Goal: Task Accomplishment & Management: Complete application form

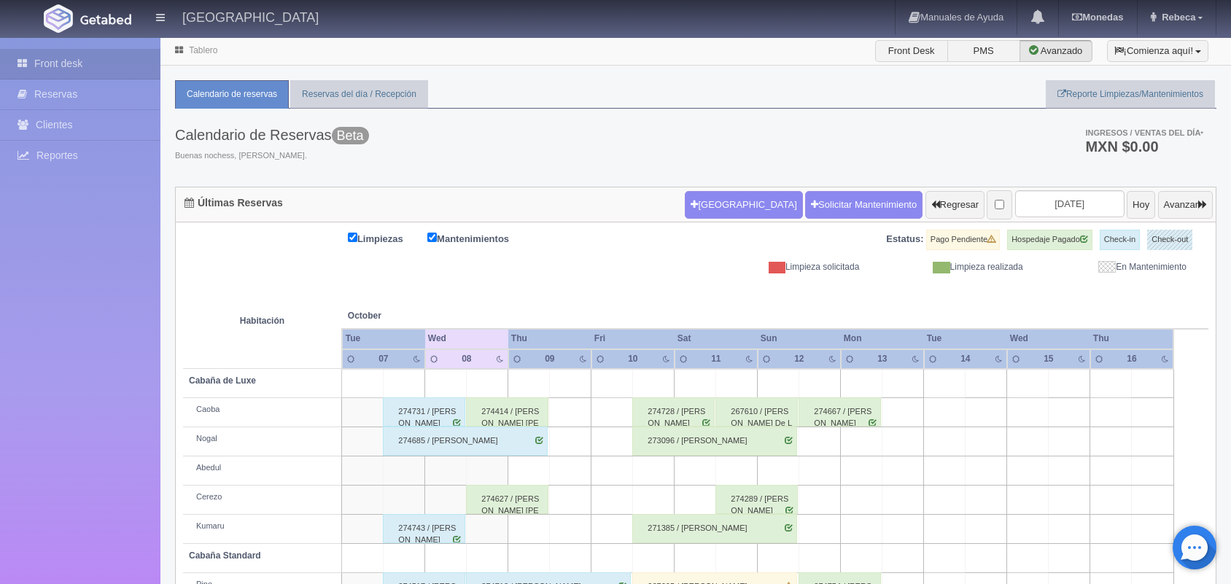
scroll to position [166, 0]
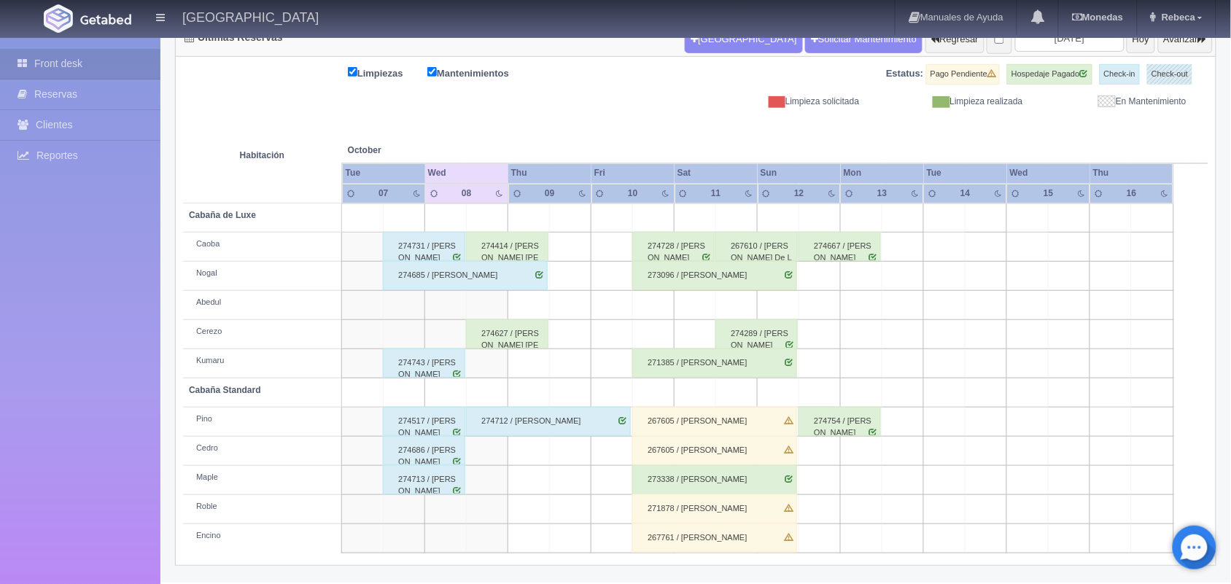
click at [755, 516] on div "271878 / [PERSON_NAME]" at bounding box center [714, 509] width 165 height 29
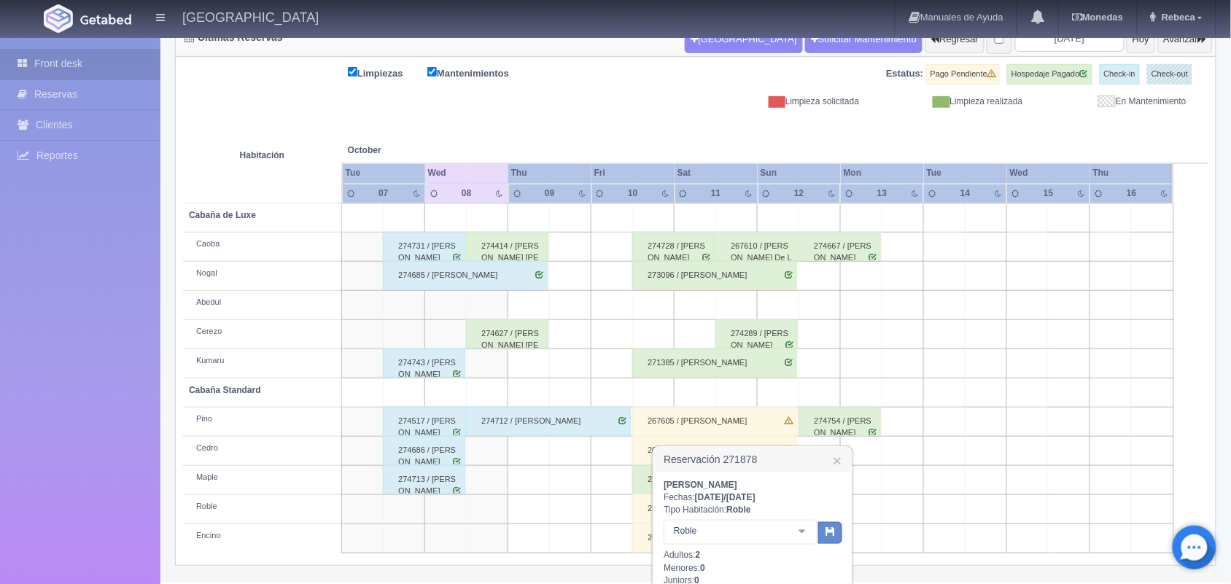
click at [802, 530] on div at bounding box center [802, 532] width 29 height 22
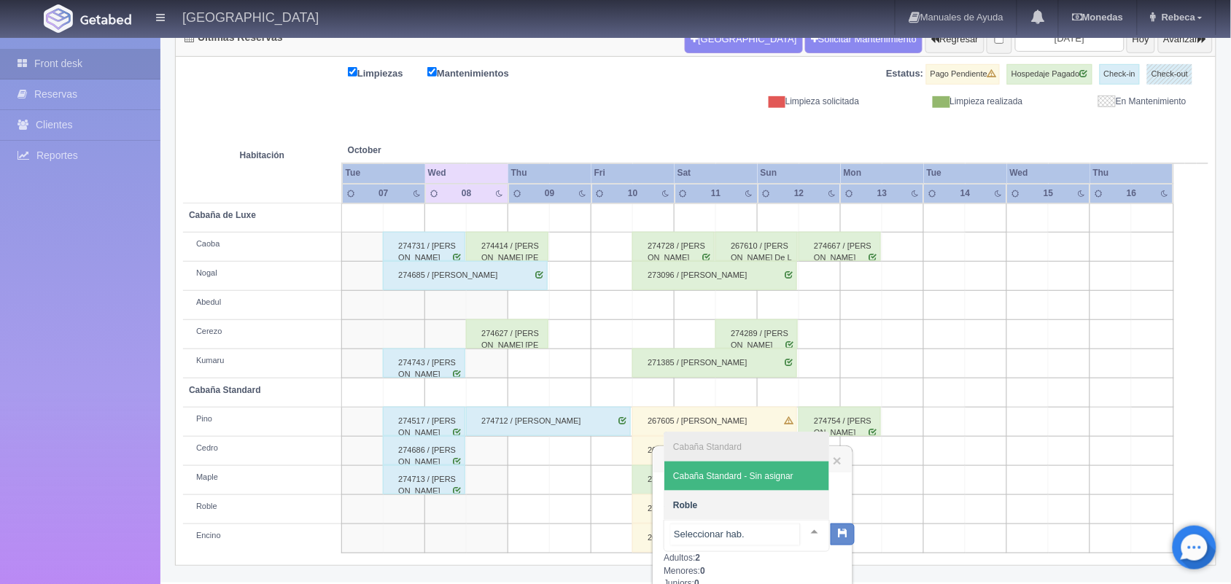
click at [807, 546] on div at bounding box center [747, 536] width 166 height 32
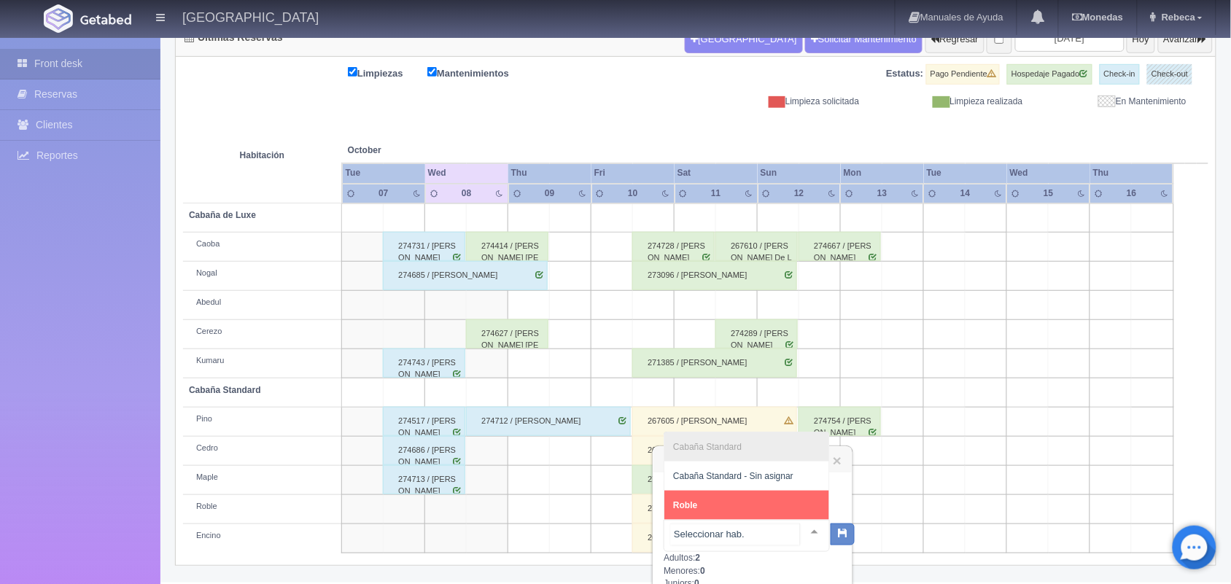
click at [770, 537] on input "text" at bounding box center [735, 535] width 130 height 22
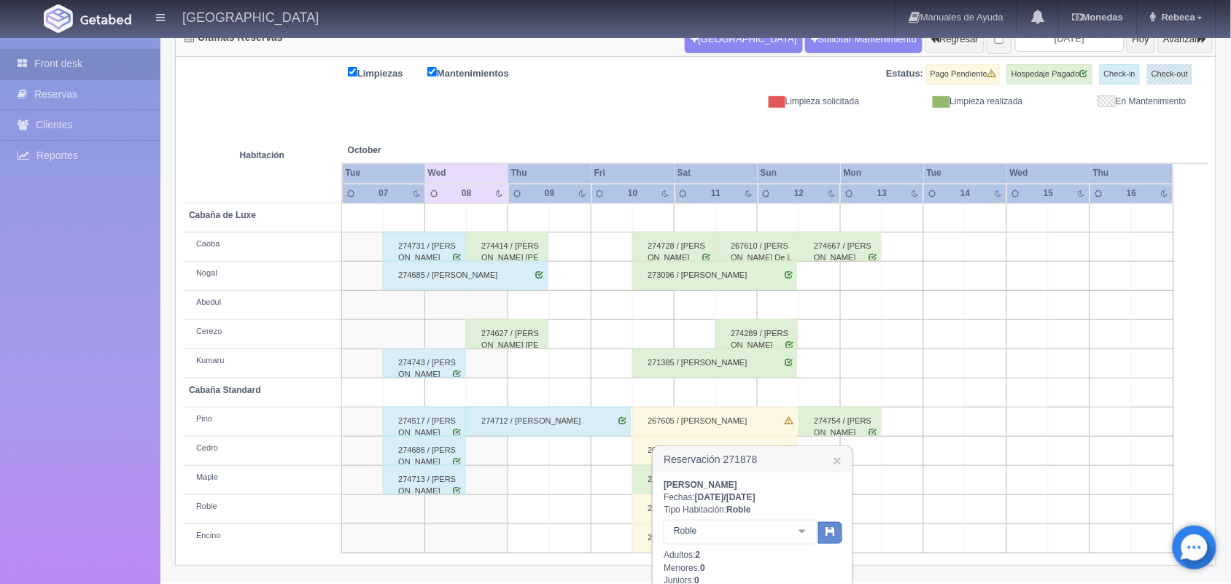
click at [807, 535] on div at bounding box center [802, 532] width 29 height 22
click at [801, 532] on div at bounding box center [814, 532] width 29 height 22
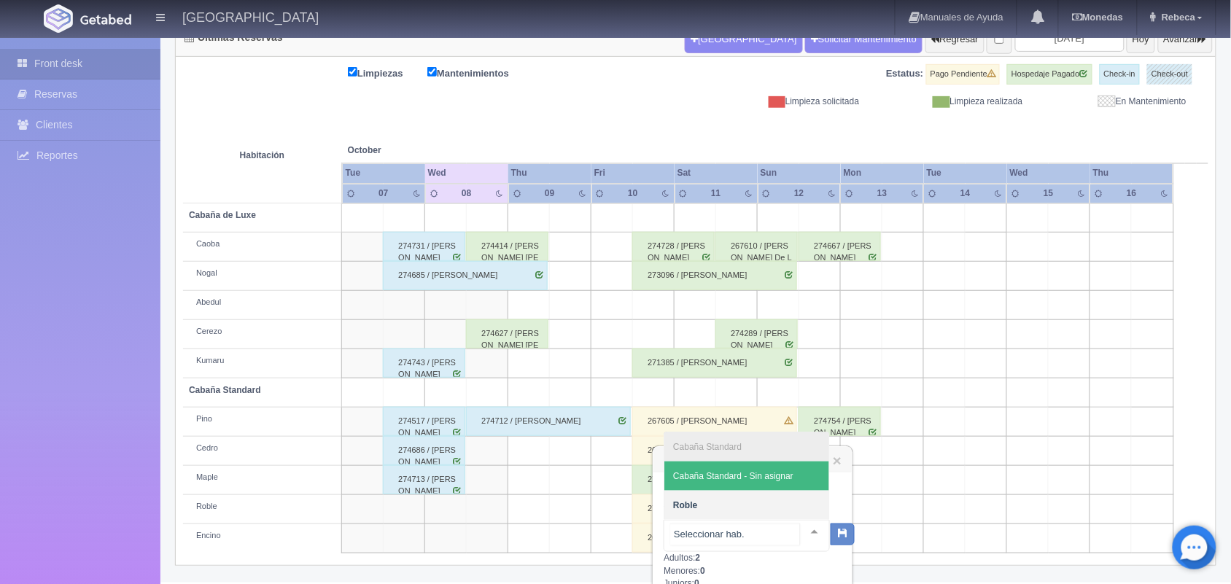
click at [783, 476] on span "Cabaña Standard - Sin asignar" at bounding box center [733, 476] width 120 height 10
click at [802, 529] on div at bounding box center [814, 532] width 29 height 22
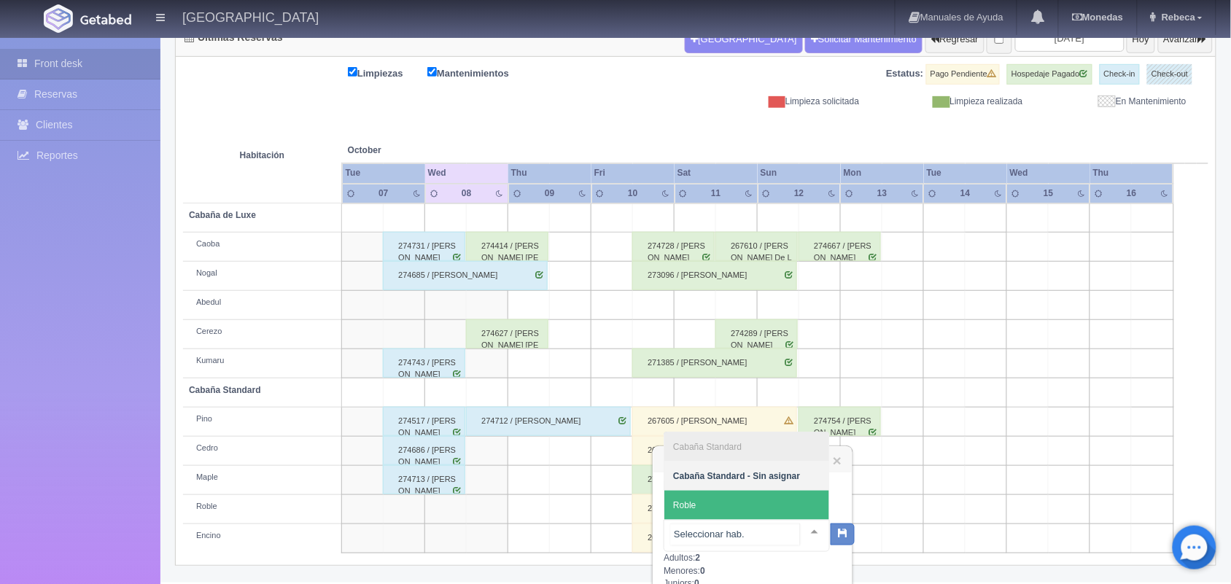
click at [810, 551] on div at bounding box center [747, 536] width 166 height 32
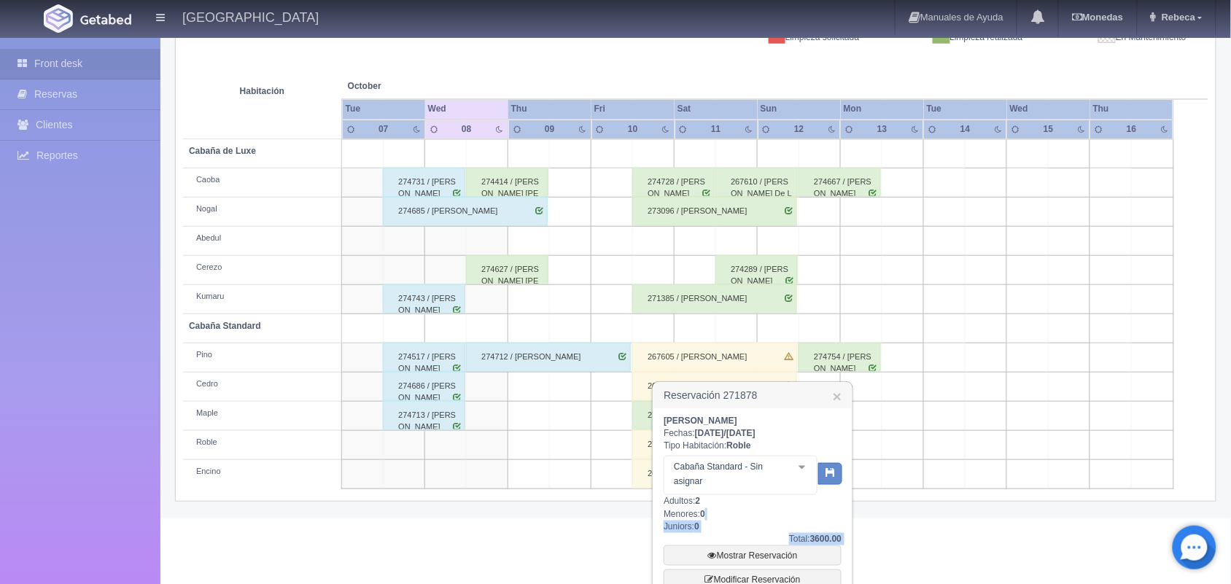
click at [848, 574] on div "Juan Manuel Carmona Noguera Fechas: 2025-10-10 / 2025-10-12 Tipo Habitación: Ro…" at bounding box center [753, 543] width 198 height 270
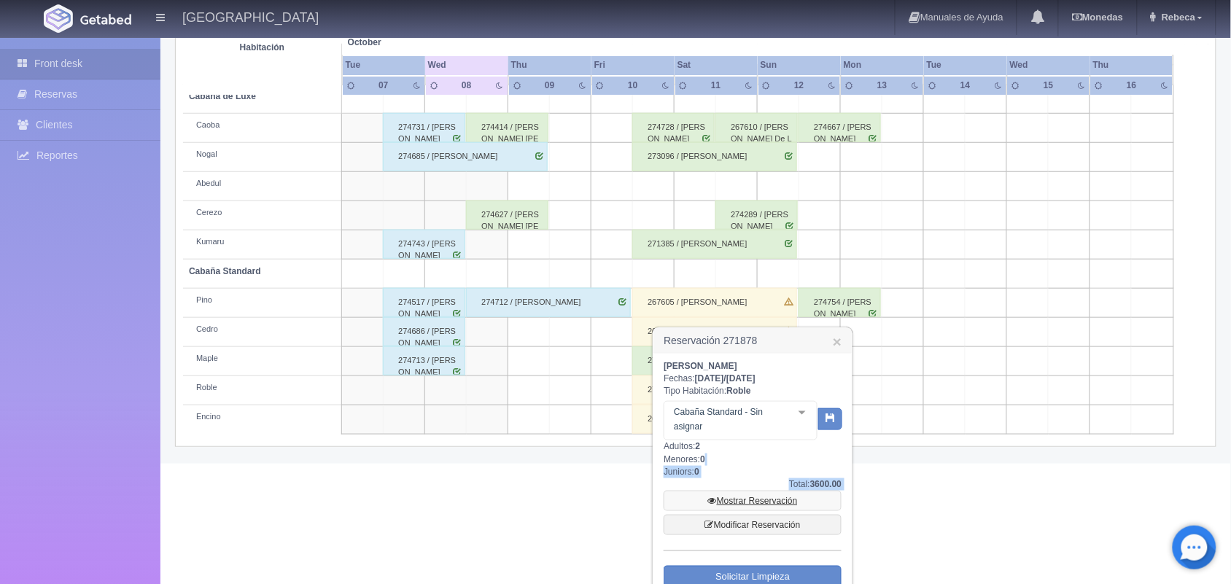
click at [756, 500] on link "Mostrar Reservación" at bounding box center [753, 501] width 178 height 20
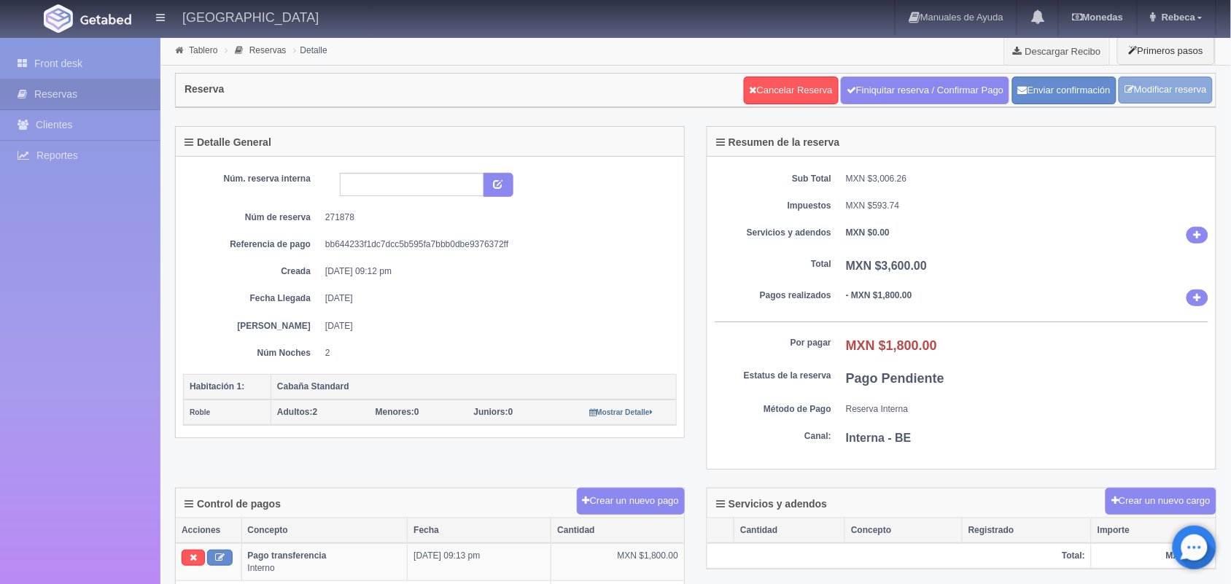
click at [1172, 88] on link "Modificar reserva" at bounding box center [1166, 90] width 94 height 27
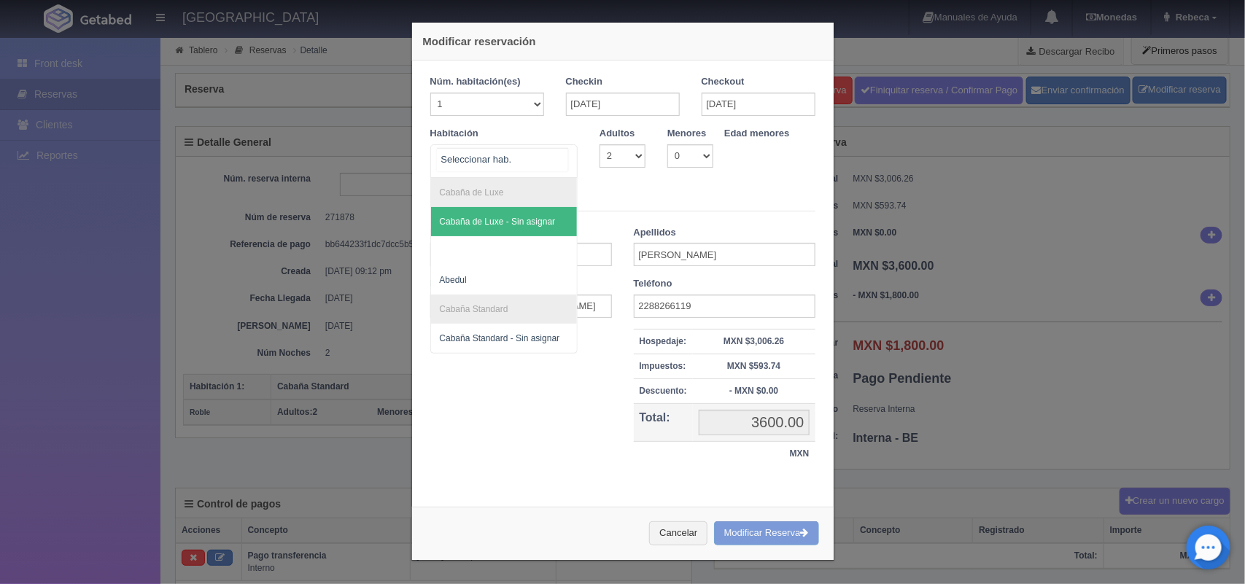
click at [556, 160] on div at bounding box center [562, 159] width 29 height 28
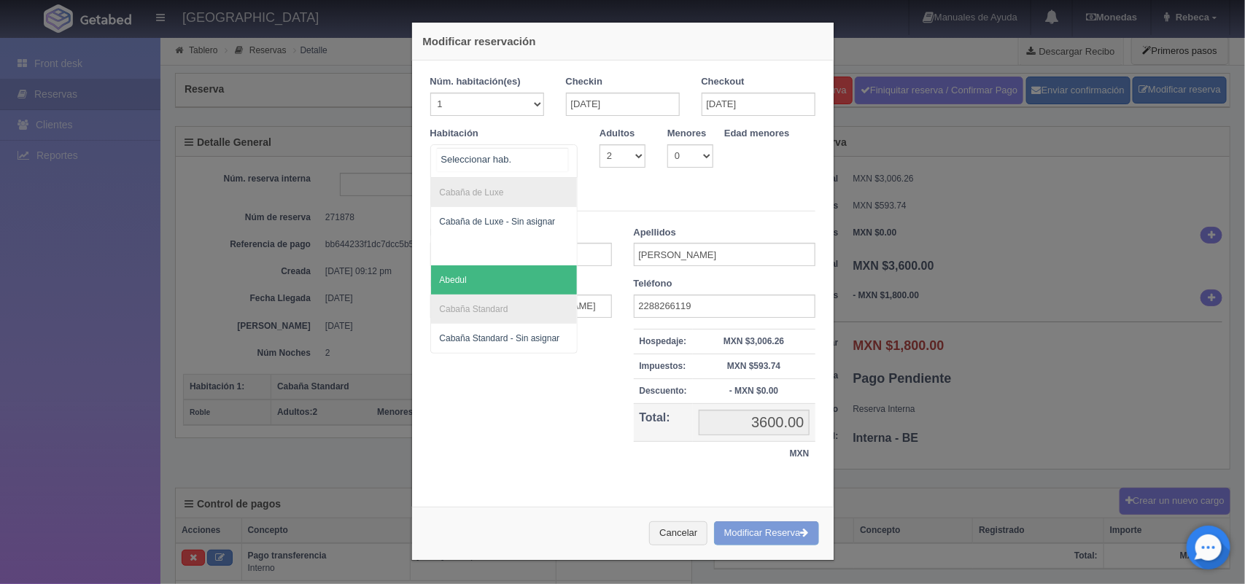
click at [505, 276] on span "Abedul" at bounding box center [504, 279] width 147 height 29
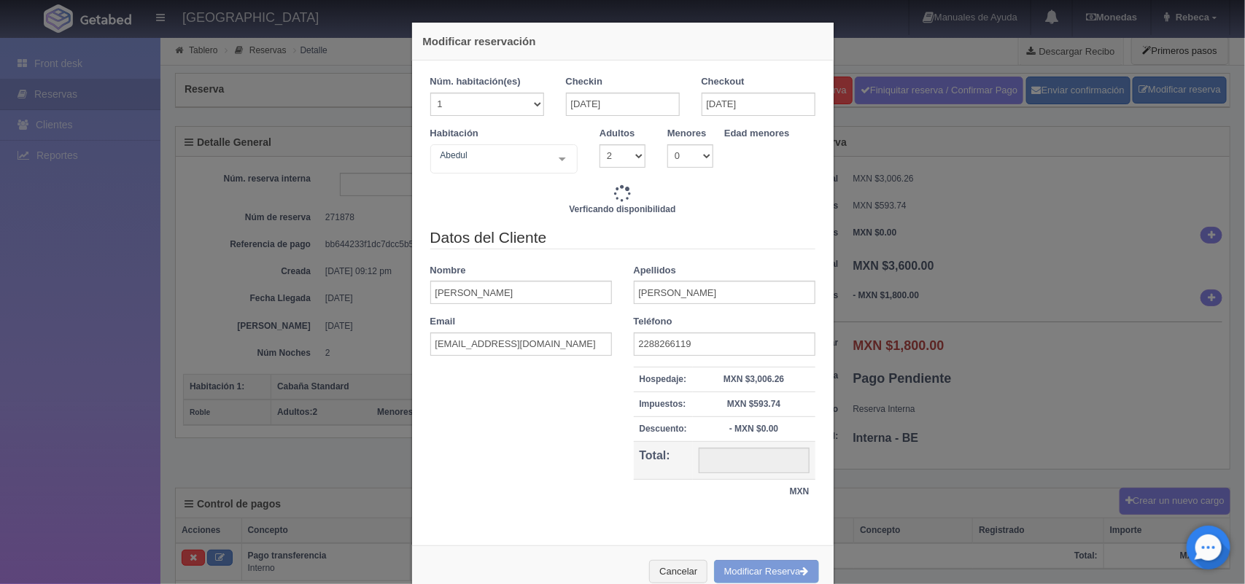
type input "4020.00"
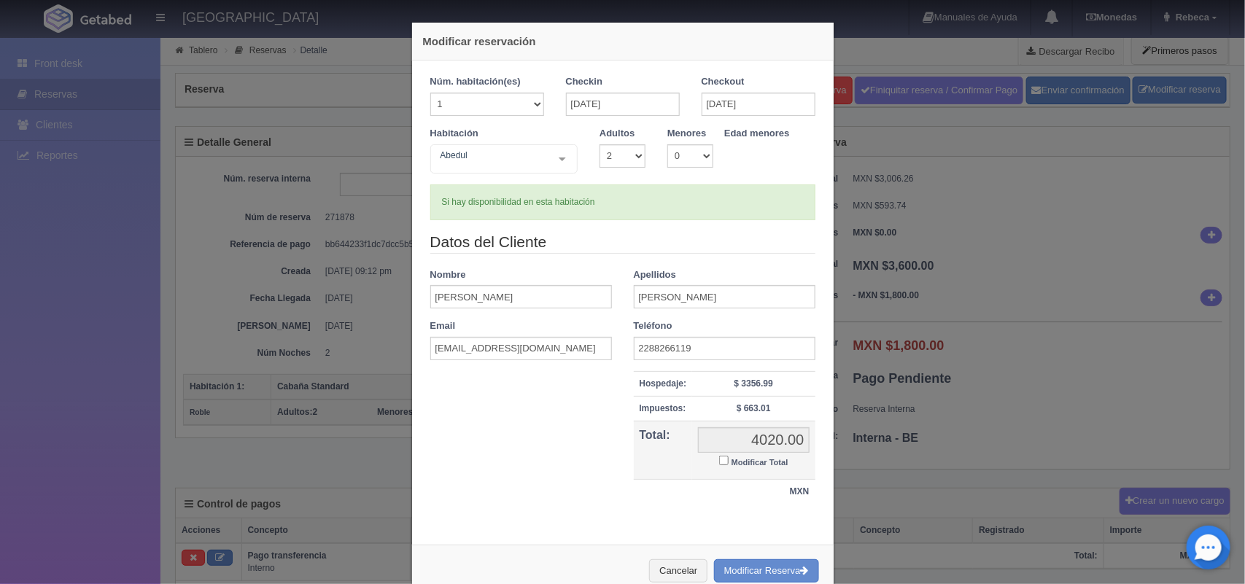
click at [822, 578] on div "Cancelar Modificar Reserva" at bounding box center [623, 571] width 422 height 53
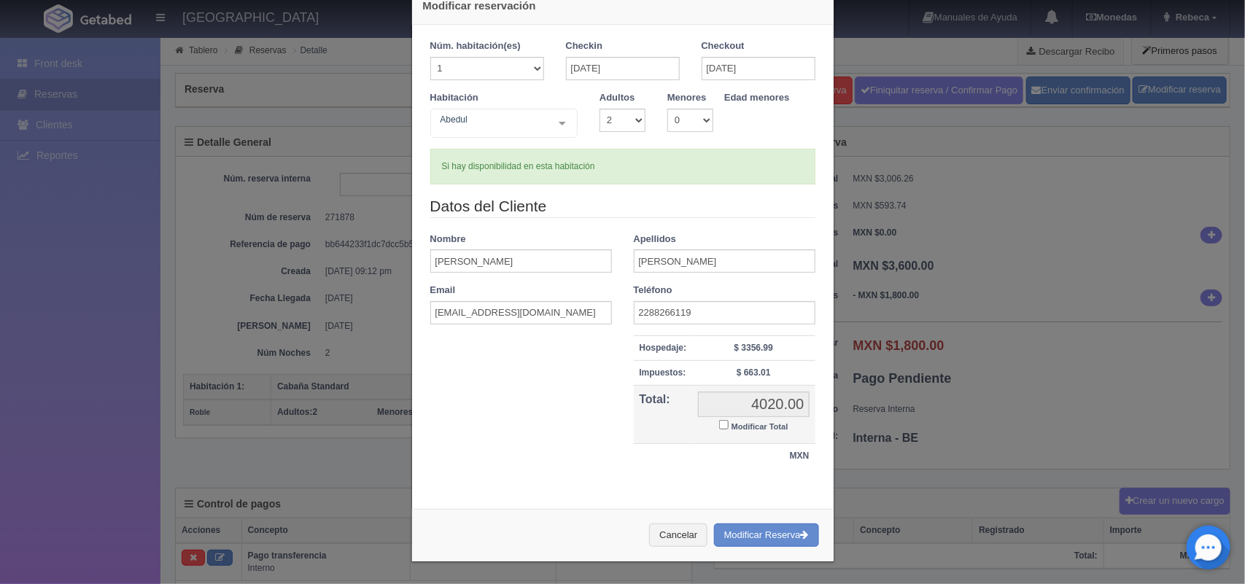
click at [822, 578] on div "Modificar reservación Núm. habitación(es) 1 2 3 4 5 6 7 8 9 10 11 12 13 14 15 1…" at bounding box center [623, 274] width 438 height 620
click at [749, 532] on button "Modificar Reserva" at bounding box center [766, 536] width 105 height 24
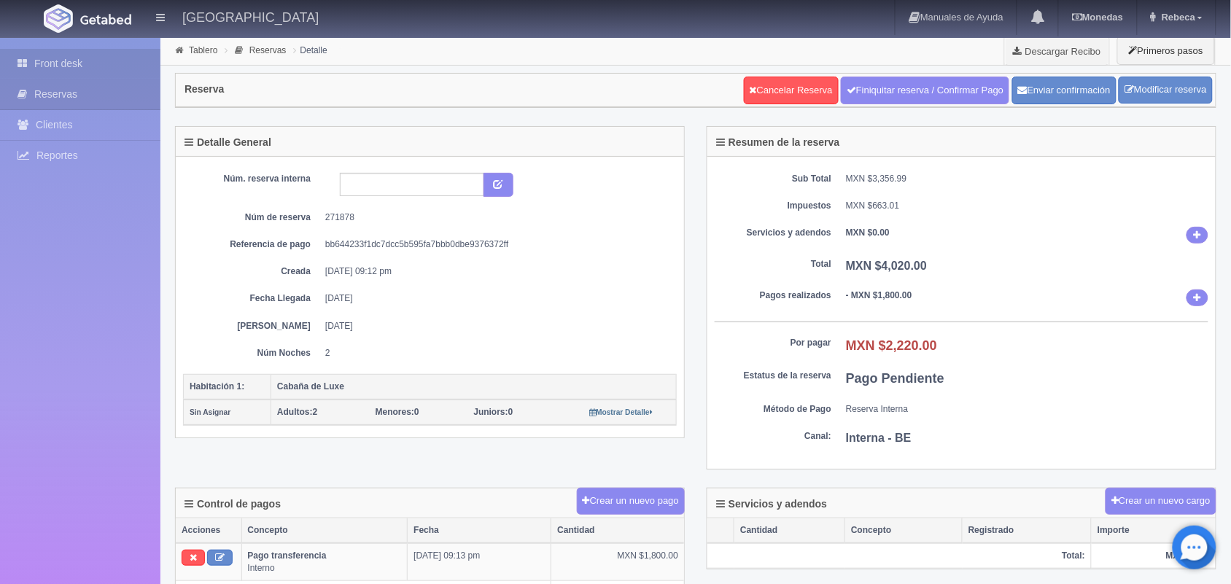
click at [92, 60] on link "Front desk" at bounding box center [80, 64] width 160 height 30
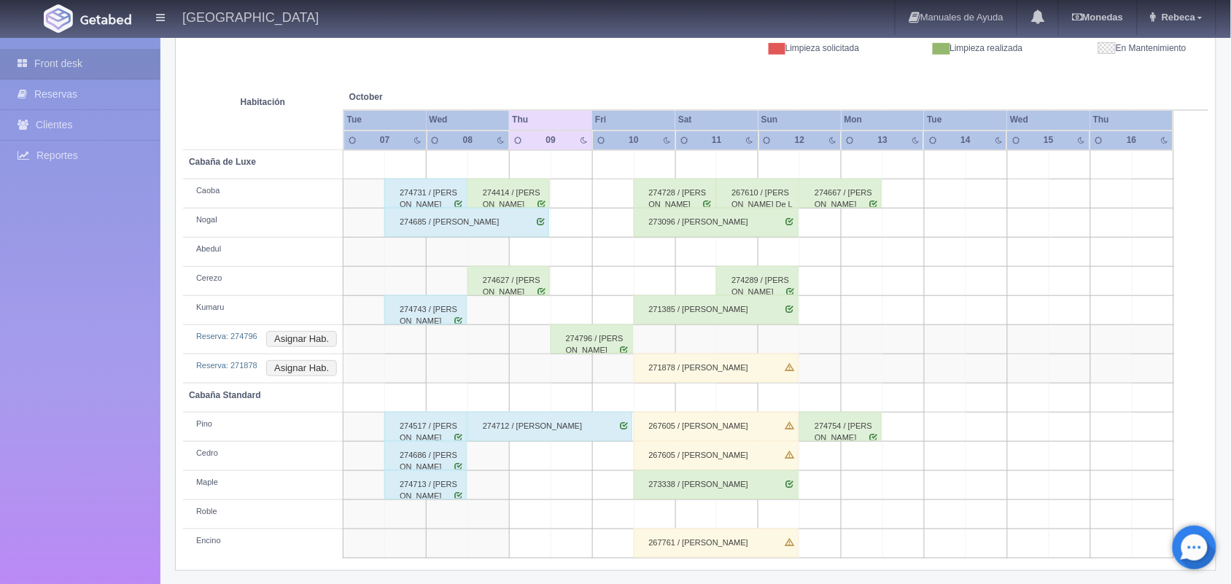
scroll to position [224, 0]
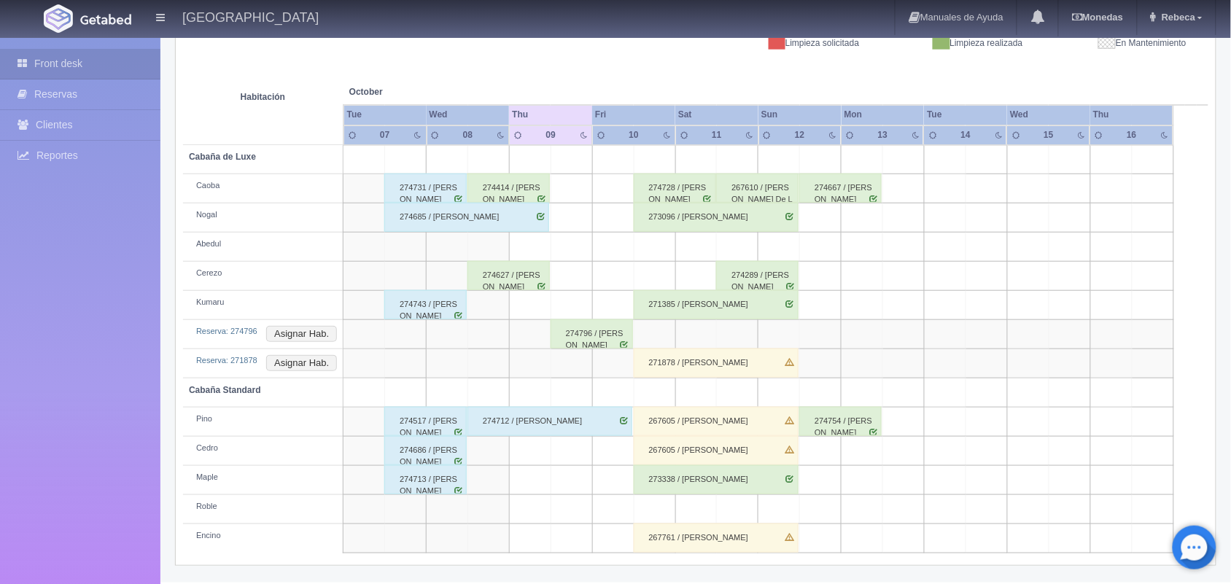
click at [593, 336] on div "274796 / [PERSON_NAME]" at bounding box center [592, 333] width 82 height 29
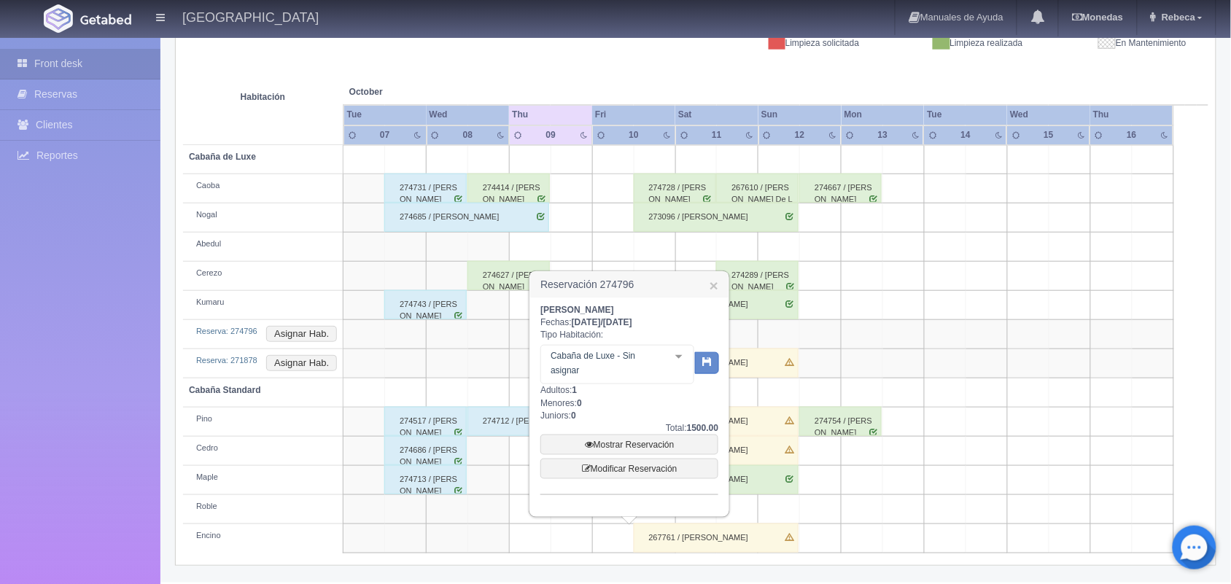
click at [680, 354] on div at bounding box center [678, 357] width 29 height 22
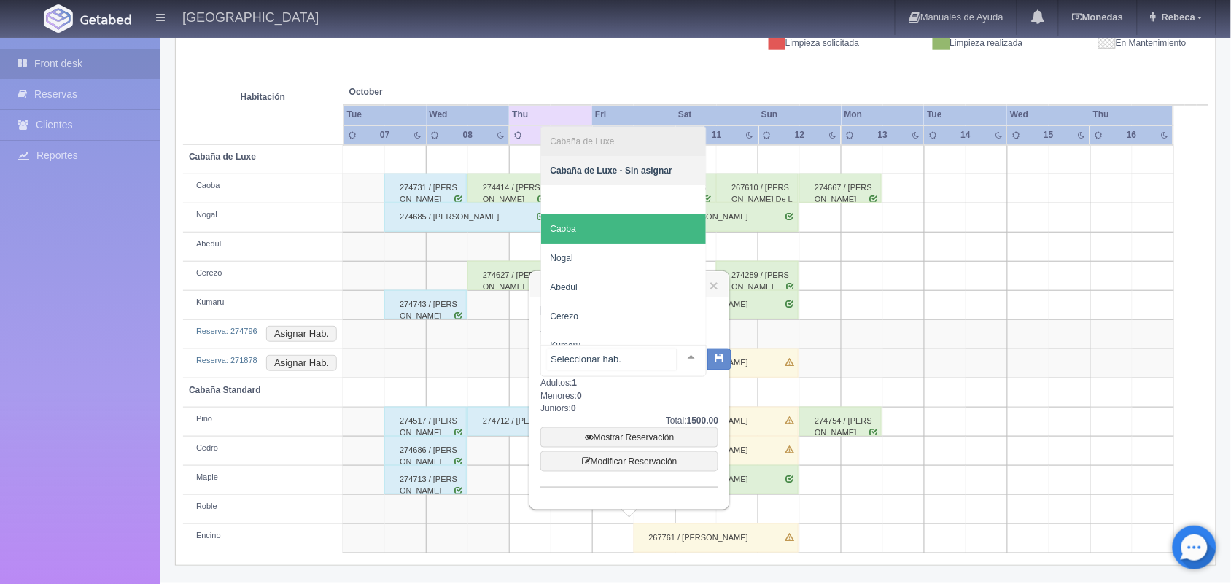
click at [621, 234] on span "Caoba" at bounding box center [623, 228] width 165 height 29
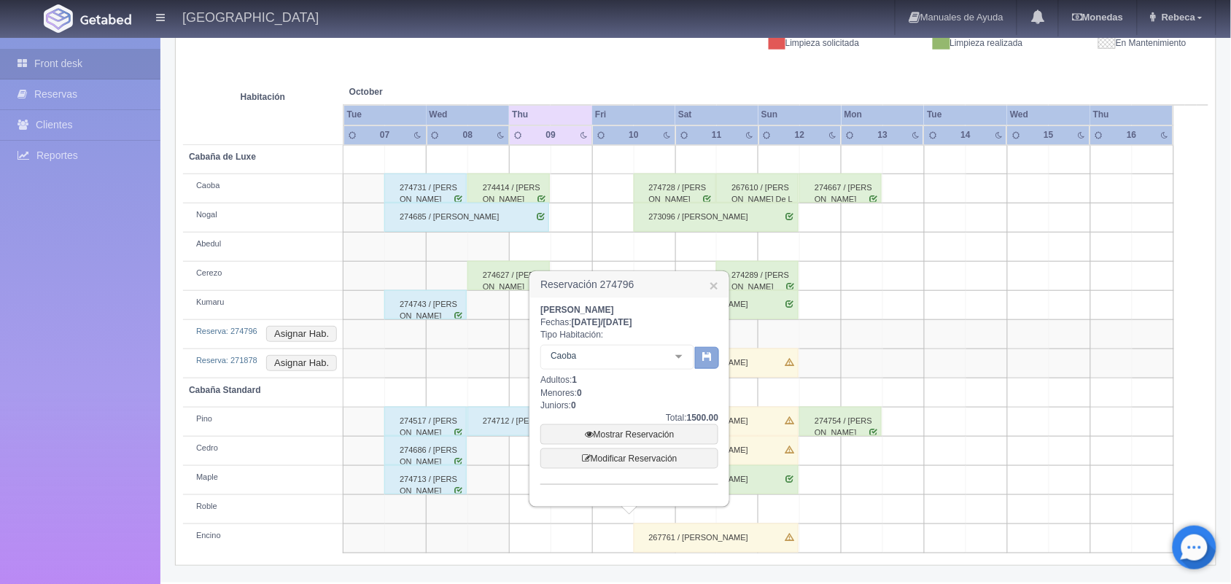
click at [701, 354] on button "button" at bounding box center [707, 358] width 24 height 22
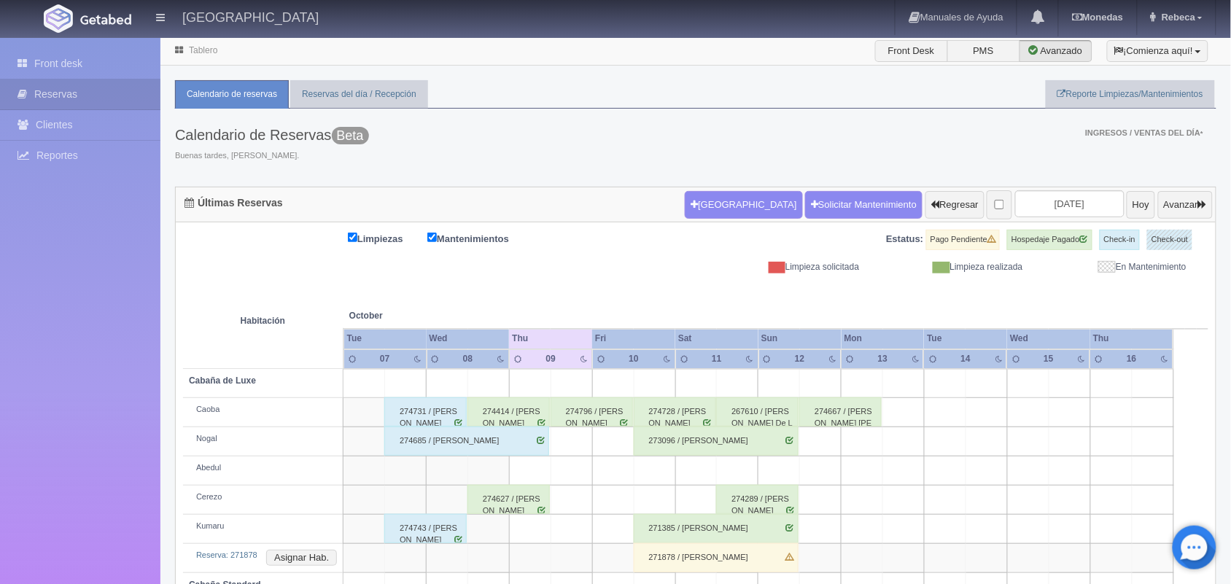
scroll to position [109, 0]
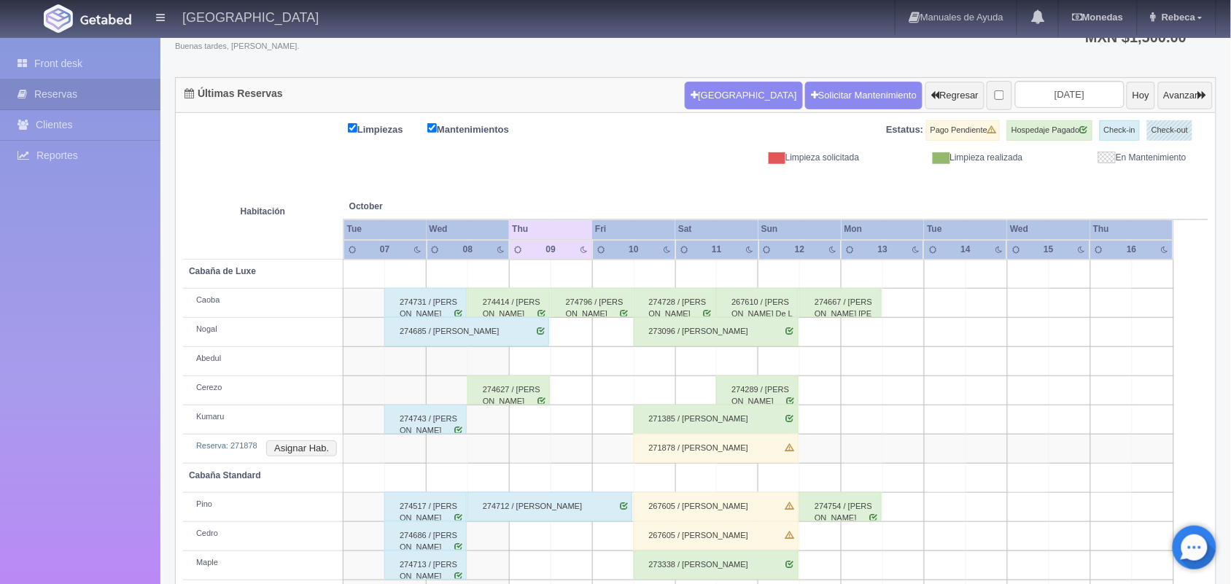
click at [712, 454] on div "271878 / [PERSON_NAME]" at bounding box center [716, 448] width 165 height 29
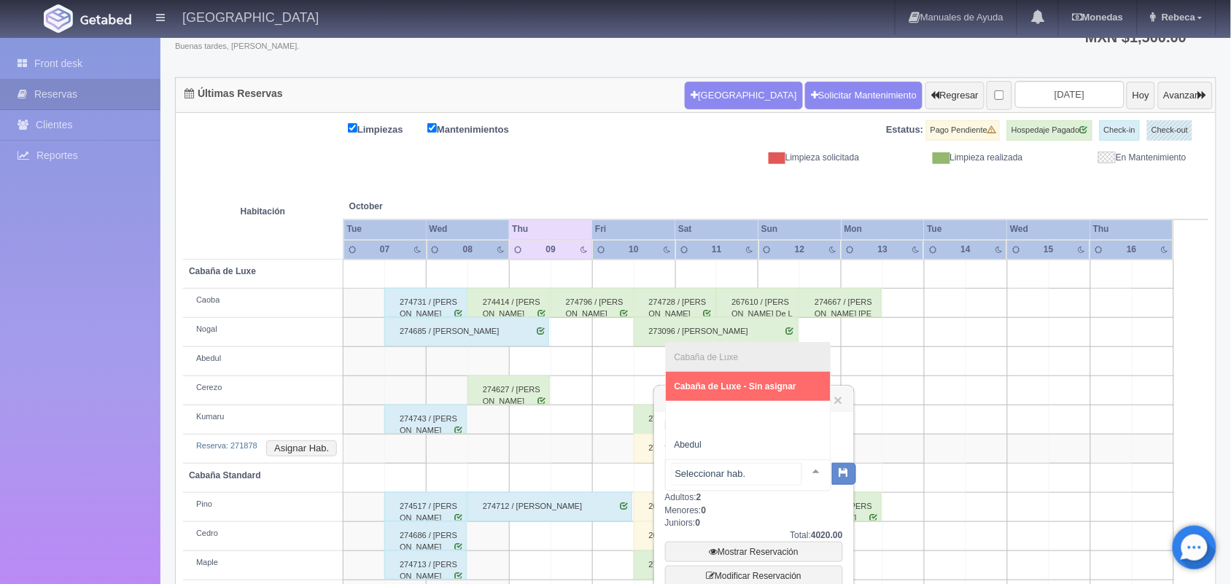
click at [804, 470] on div at bounding box center [816, 471] width 29 height 22
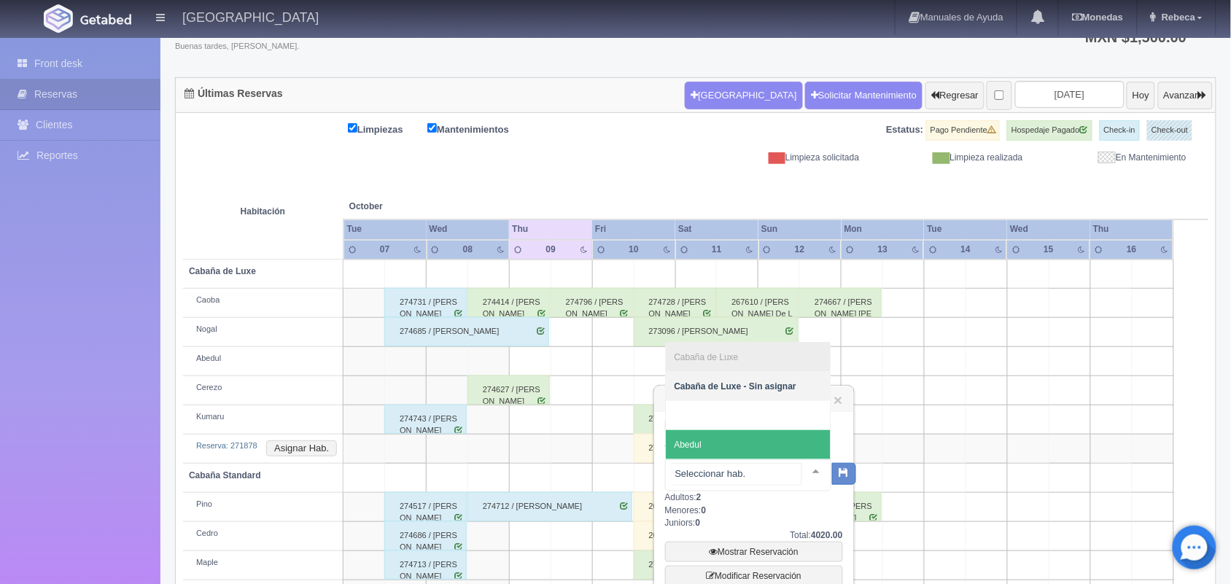
click at [779, 449] on span "Abedul" at bounding box center [748, 444] width 165 height 29
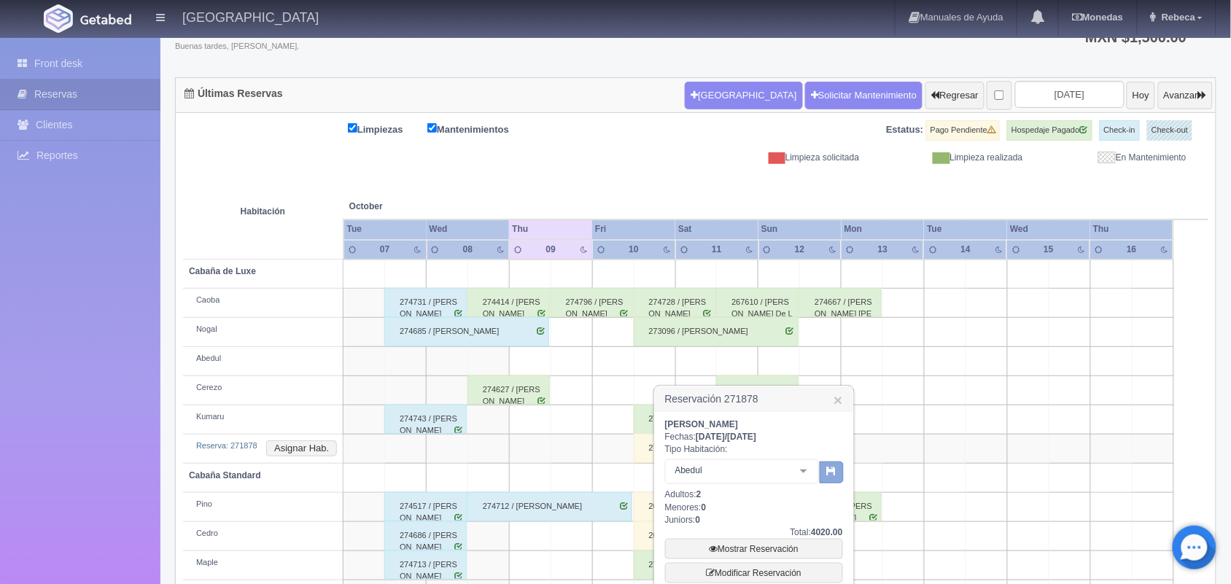
click at [827, 466] on icon "button" at bounding box center [831, 470] width 9 height 9
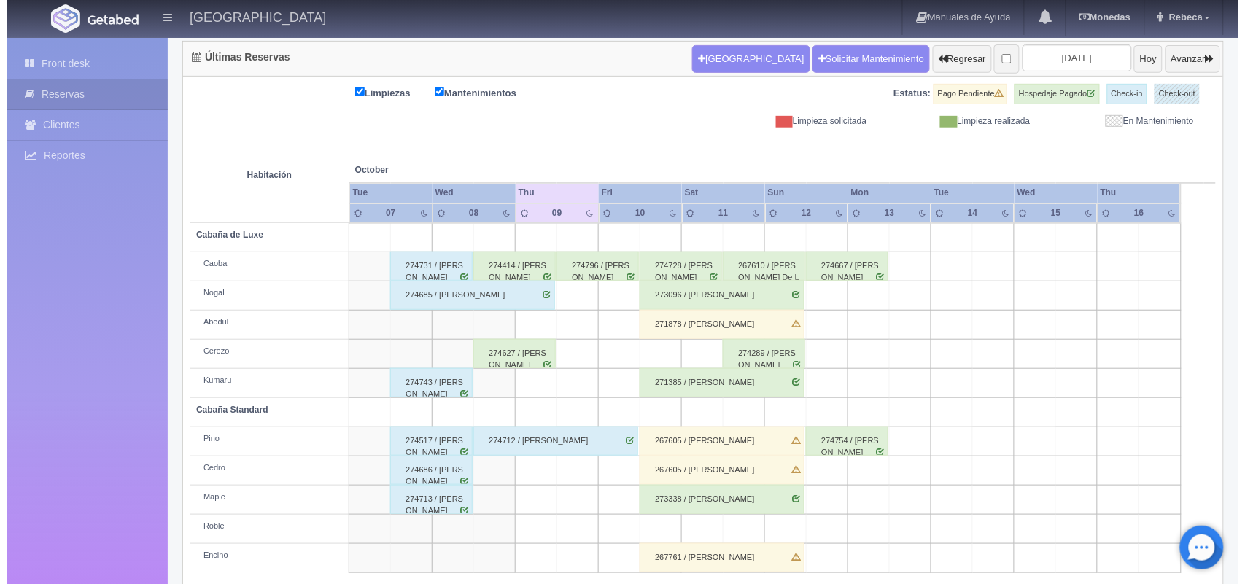
scroll to position [166, 0]
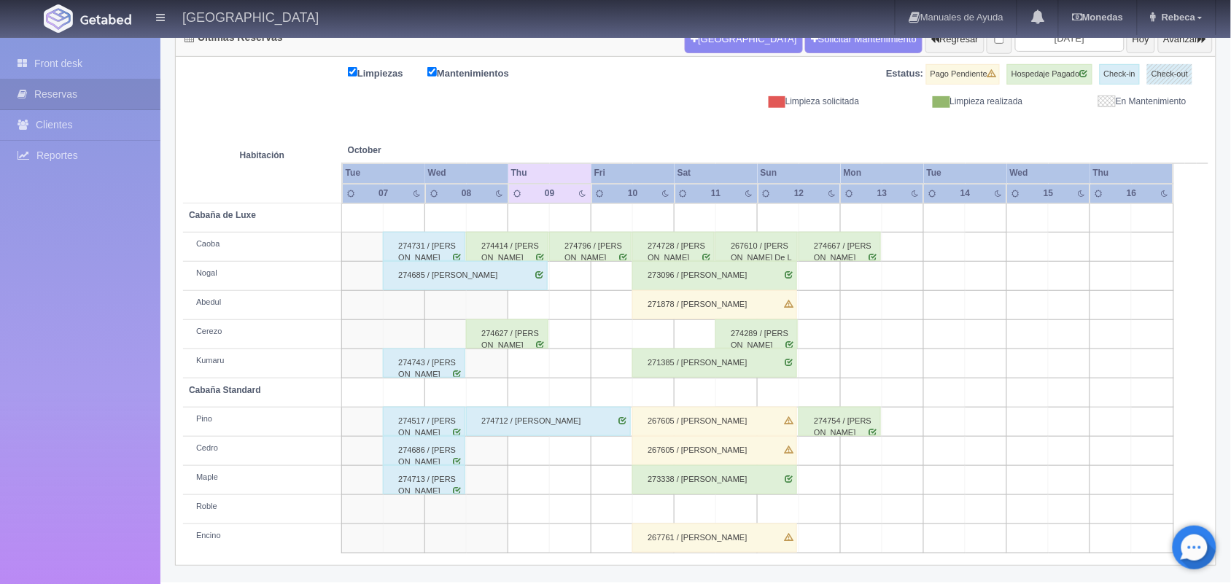
click at [648, 509] on td at bounding box center [654, 509] width 42 height 29
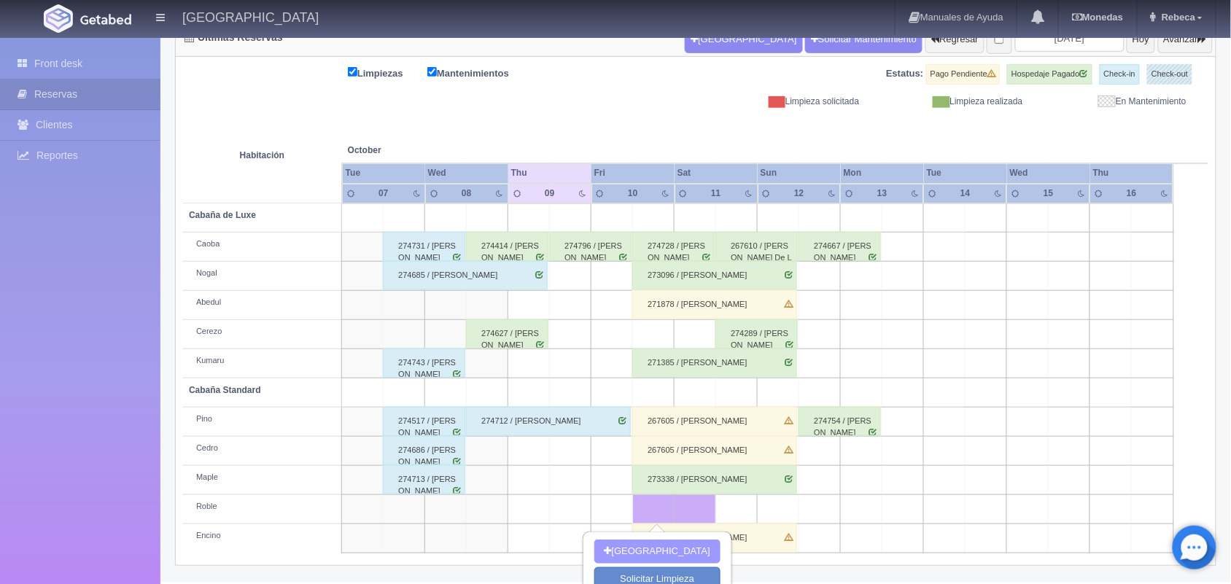
click at [656, 547] on button "[GEOGRAPHIC_DATA]" at bounding box center [657, 552] width 126 height 24
type input "10-10-2025"
type input "11-10-2025"
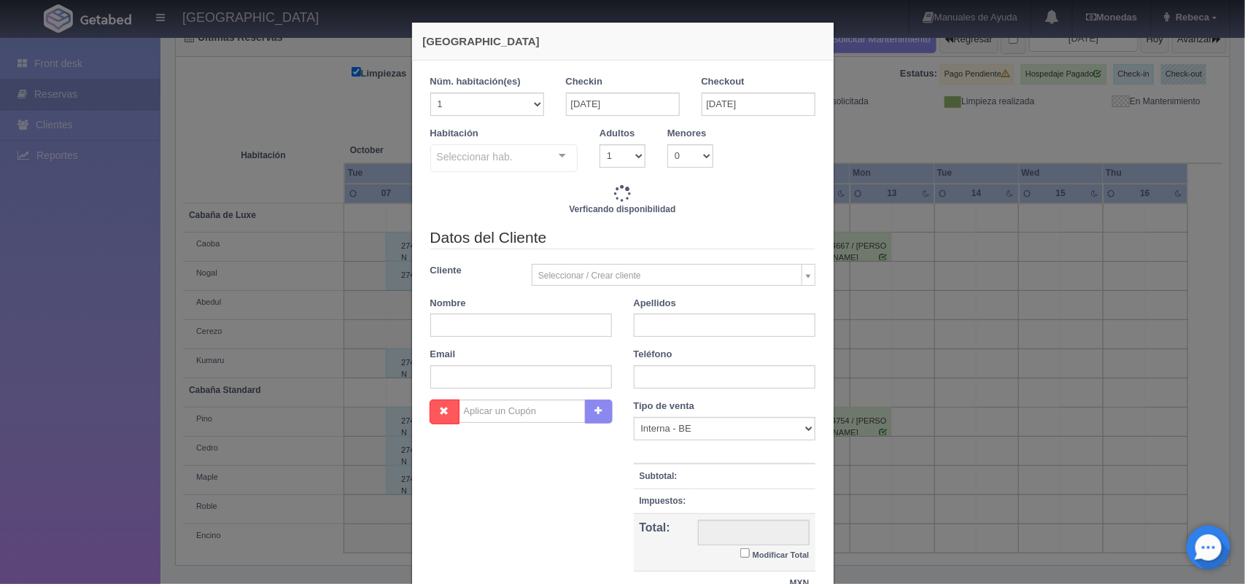
checkbox input "false"
type input "1600.00"
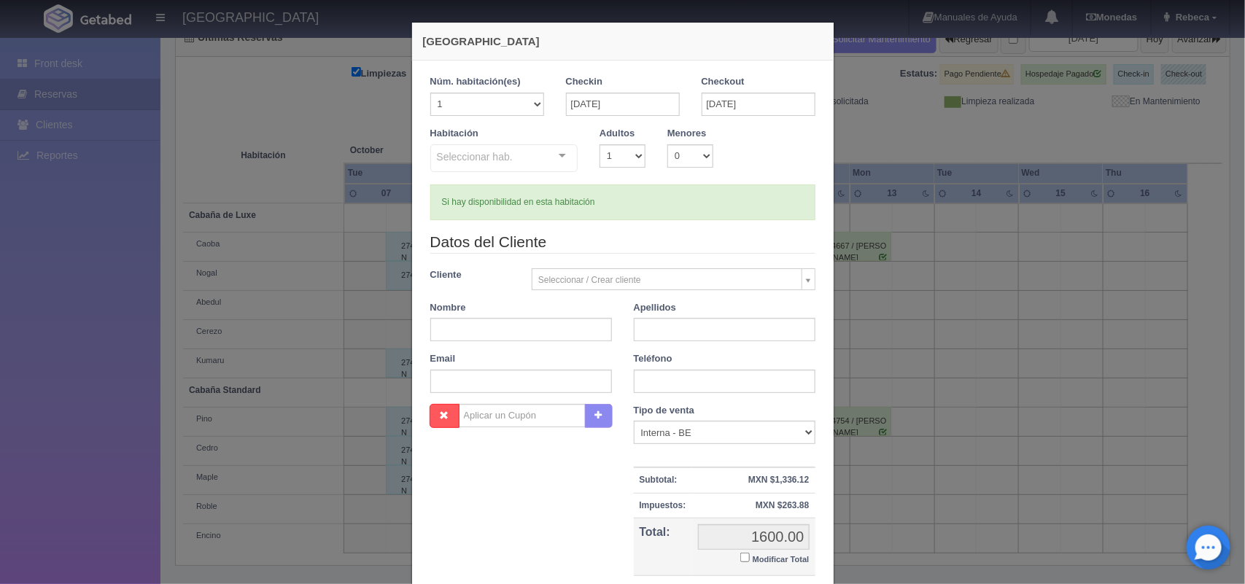
checkbox input "false"
click at [772, 106] on input "11-10-2025" at bounding box center [759, 104] width 114 height 23
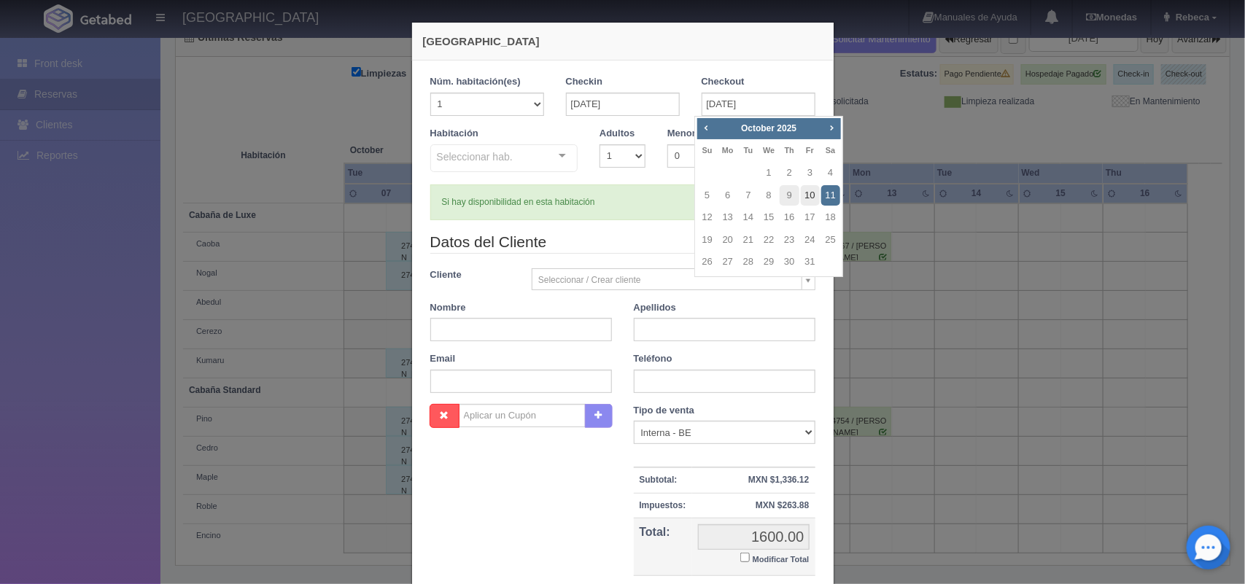
click at [808, 188] on link "10" at bounding box center [810, 195] width 19 height 21
type input "10-10-2025"
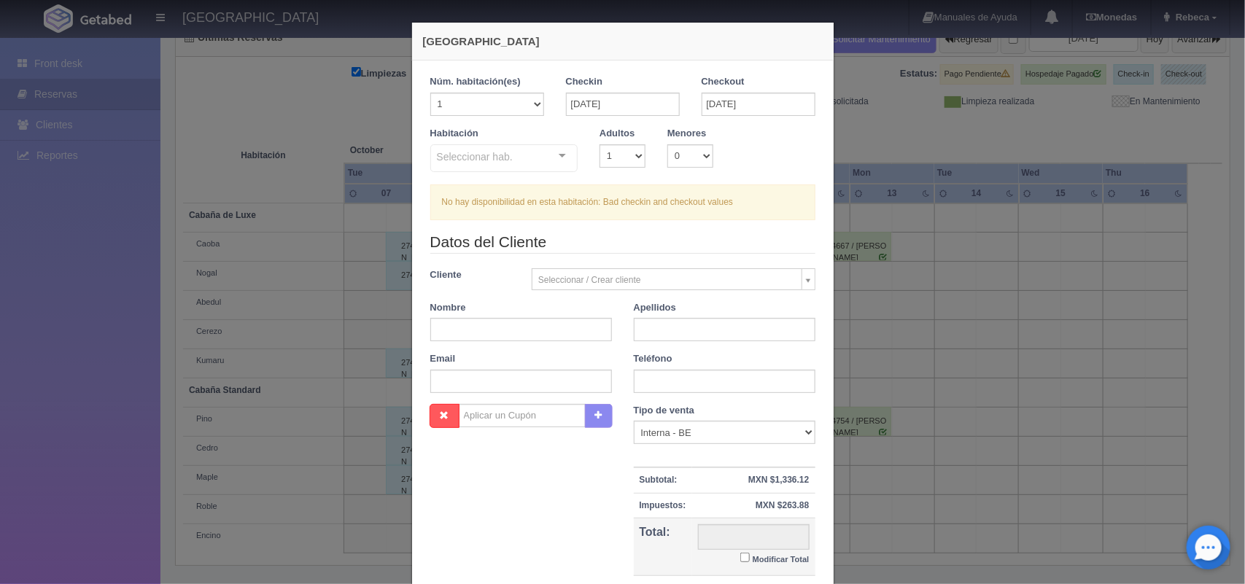
checkbox input "false"
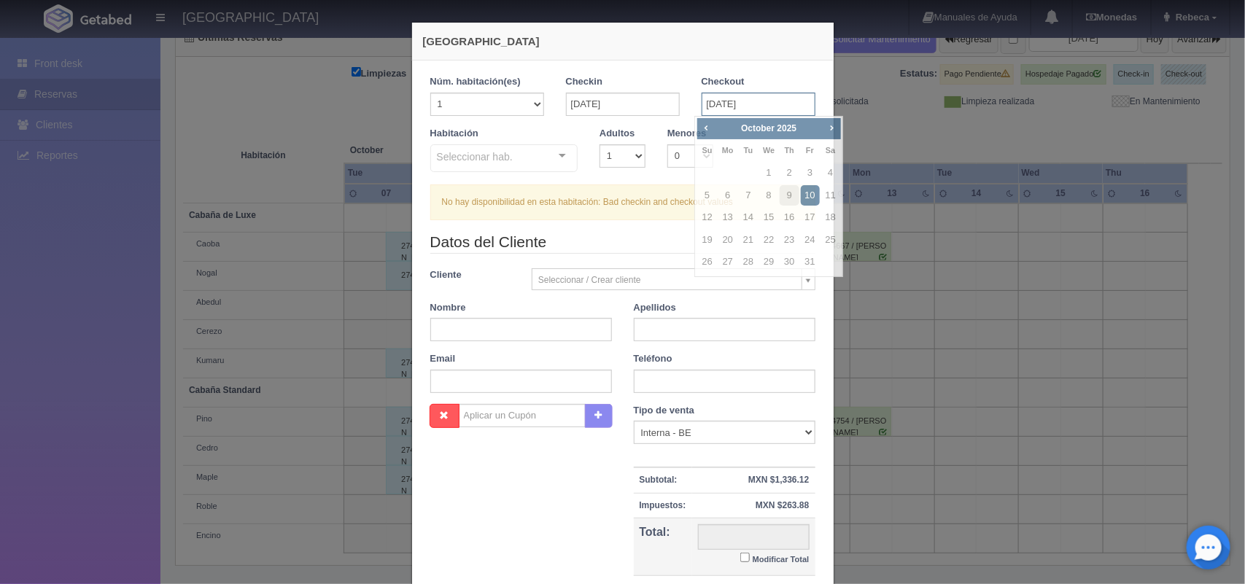
click at [769, 95] on input "10-10-2025" at bounding box center [759, 104] width 114 height 23
click at [715, 217] on link "12" at bounding box center [707, 217] width 19 height 21
type input "12-10-2025"
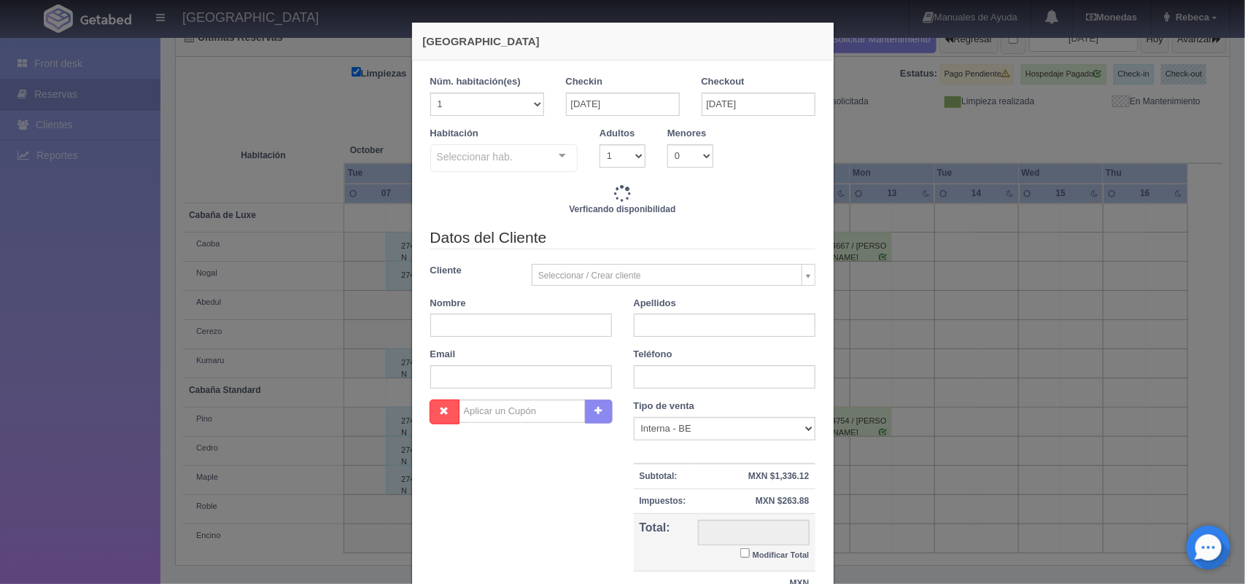
checkbox input "false"
type input "3600.00"
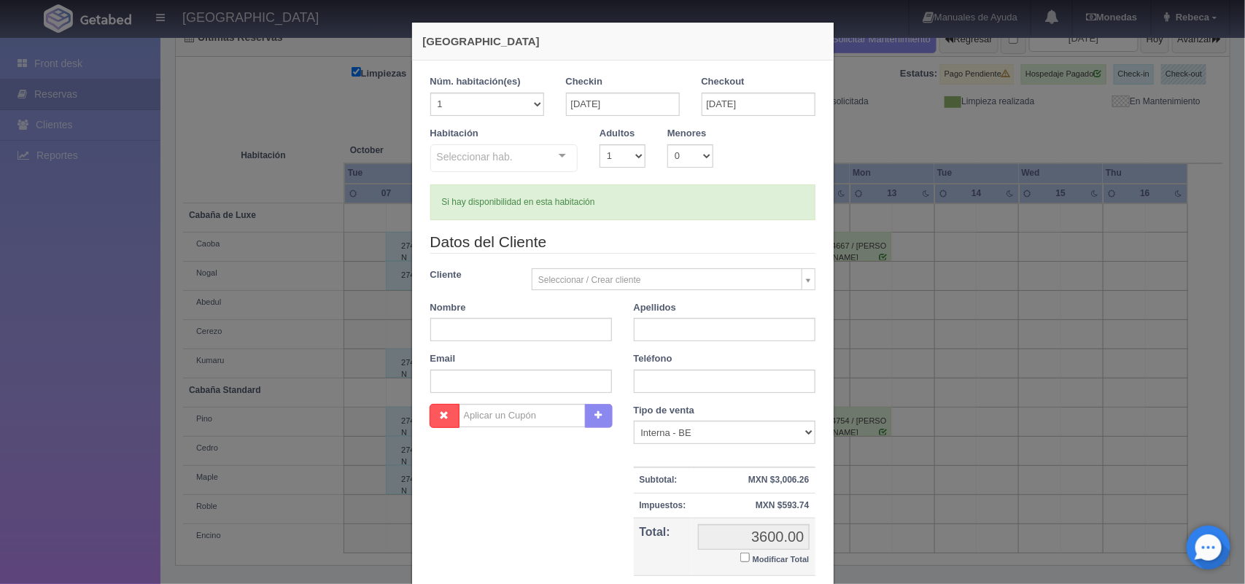
checkbox input "false"
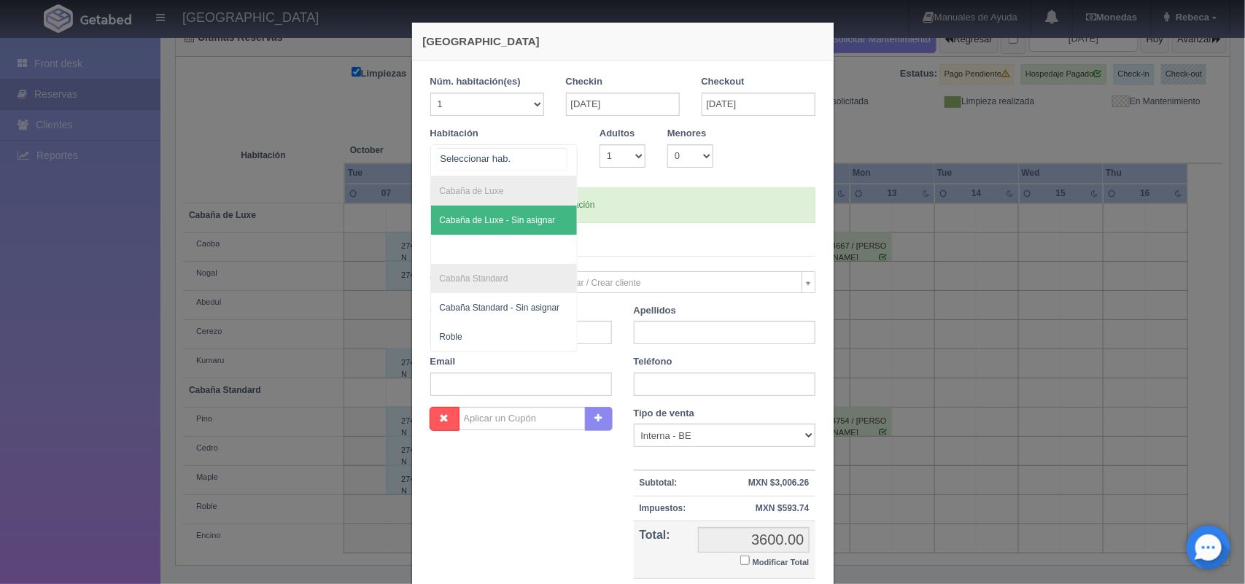
click at [556, 154] on div at bounding box center [562, 156] width 29 height 22
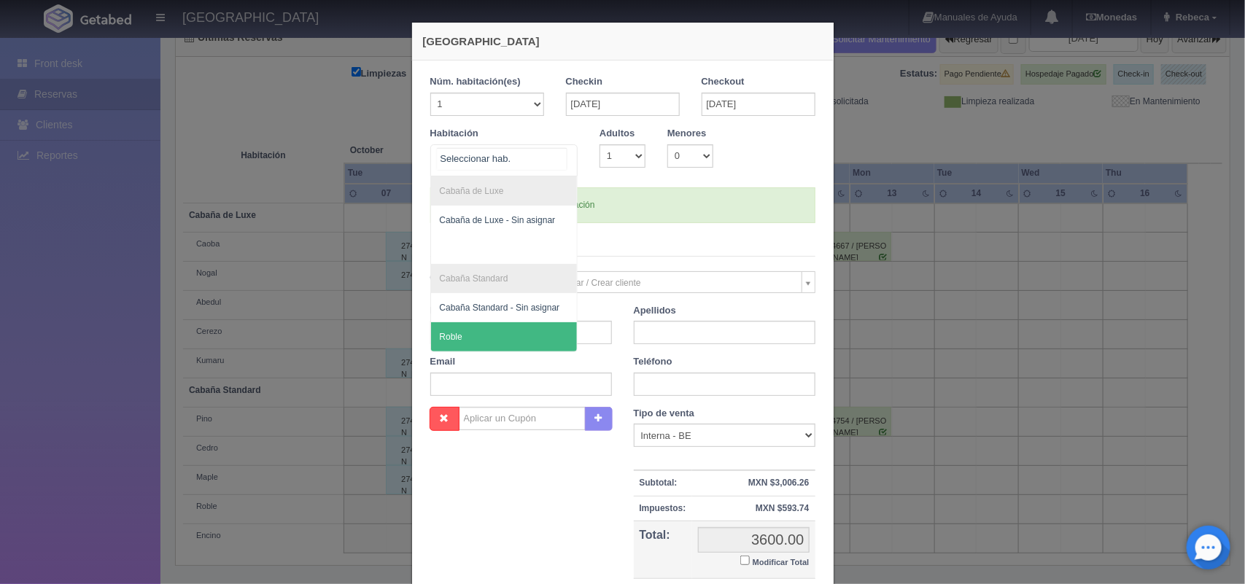
click at [500, 325] on span "Roble" at bounding box center [504, 336] width 147 height 29
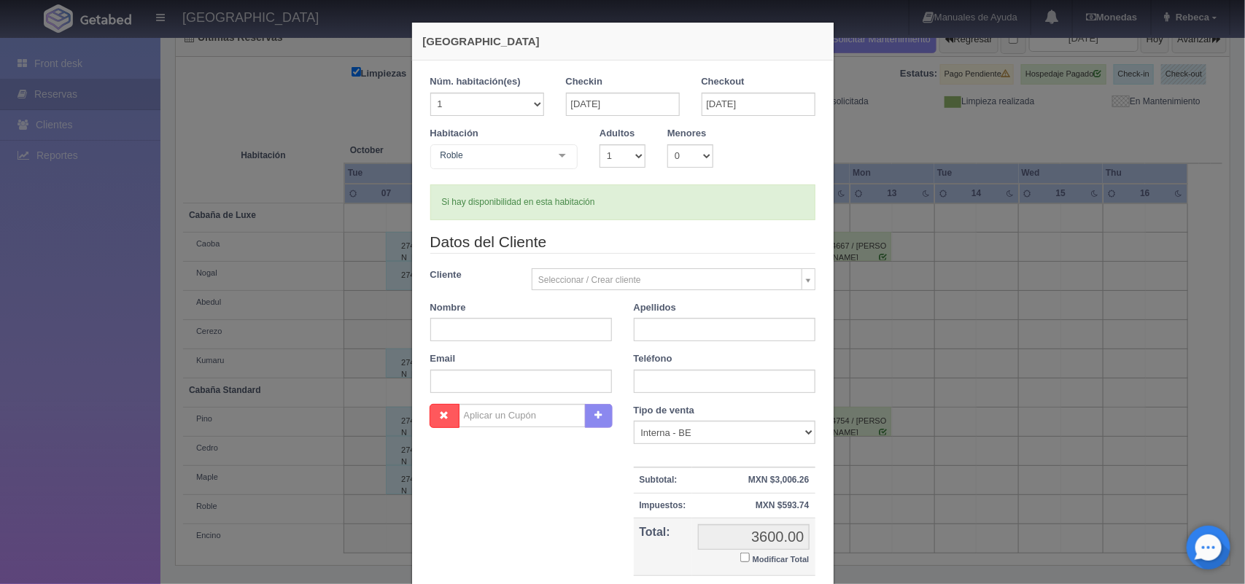
checkbox input "false"
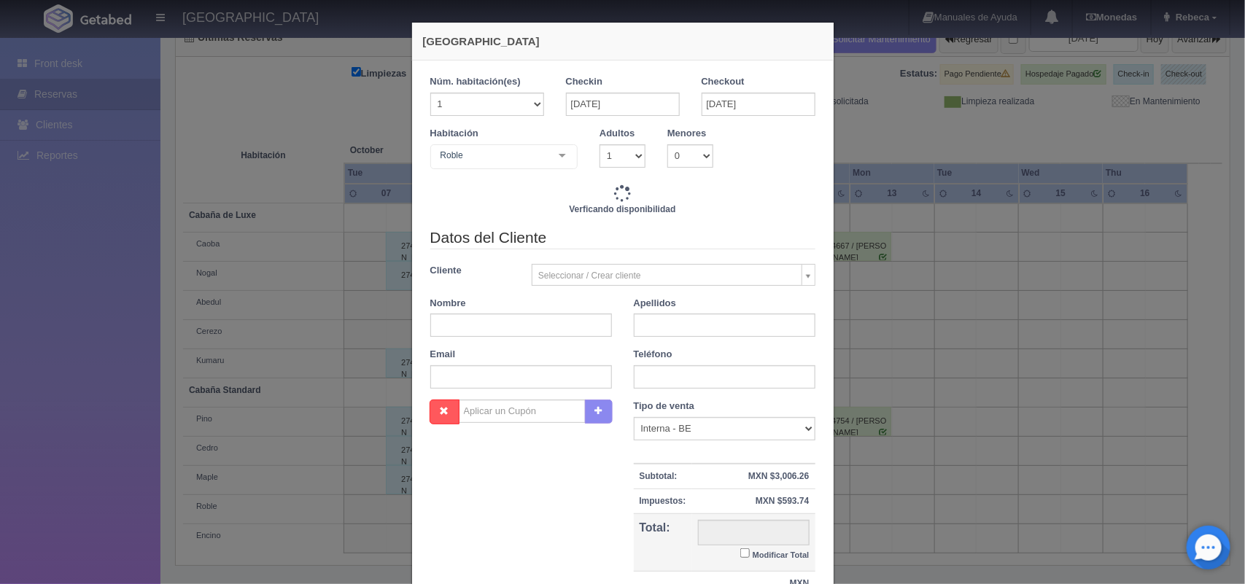
type input "3600.00"
checkbox input "false"
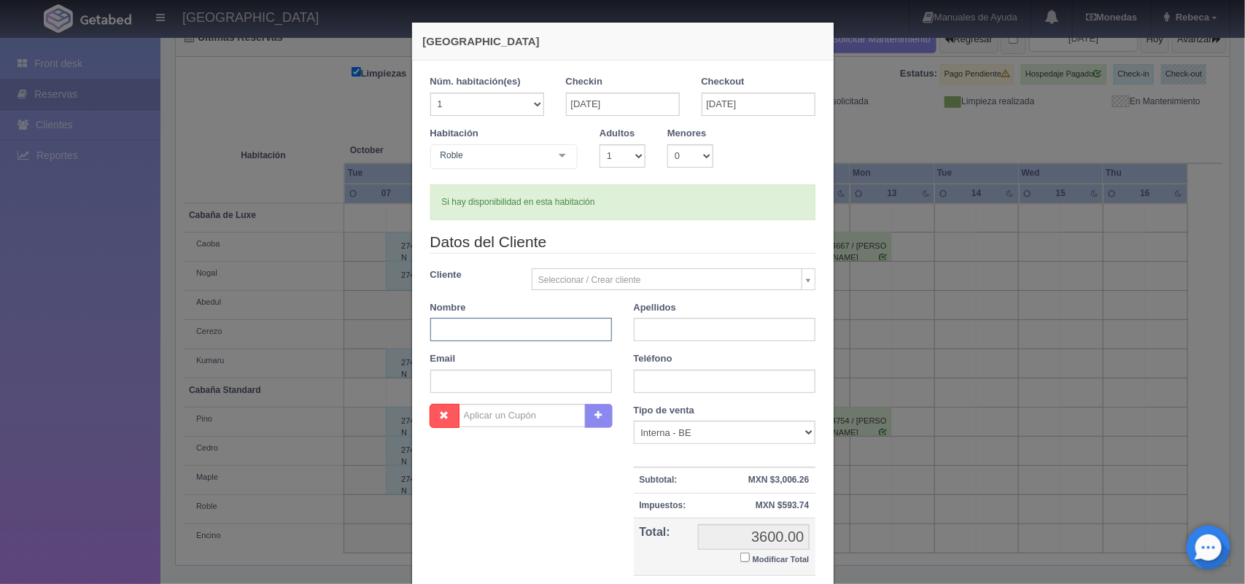
click at [501, 325] on input "text" at bounding box center [521, 329] width 182 height 23
type input "Edith"
click at [664, 332] on input "text" at bounding box center [725, 329] width 182 height 23
type input "Maldonado Vega"
click at [815, 573] on div "Tipo de venta Correo Electronico Interna - BE Llamada OTA Externa Otro WALK IN …" at bounding box center [724, 504] width 203 height 201
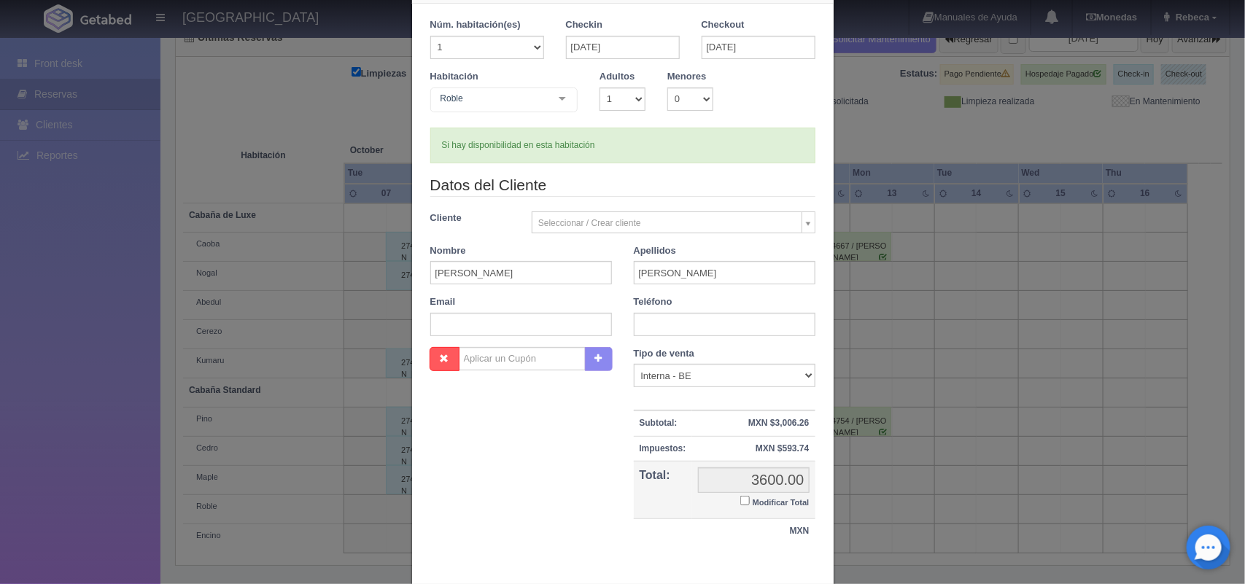
click at [815, 573] on div "Nueva Reserva 1 Núm. habitación(es) 1 2 3 4 5 6 7 8 9 10 11 12 13 14 15 16 17 1…" at bounding box center [622, 301] width 423 height 673
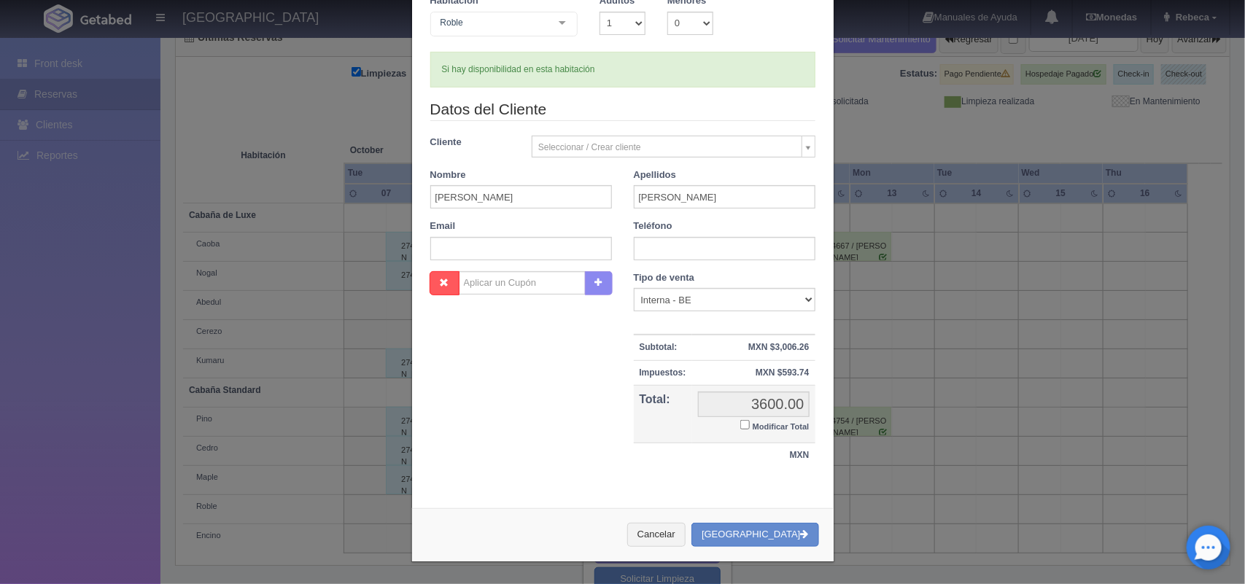
click at [815, 573] on div "Nueva Reserva 1 Núm. habitación(es) 1 2 3 4 5 6 7 8 9 10 11 12 13 14 15 16 17 1…" at bounding box center [623, 225] width 438 height 717
click at [753, 533] on button "[GEOGRAPHIC_DATA]" at bounding box center [754, 535] width 127 height 24
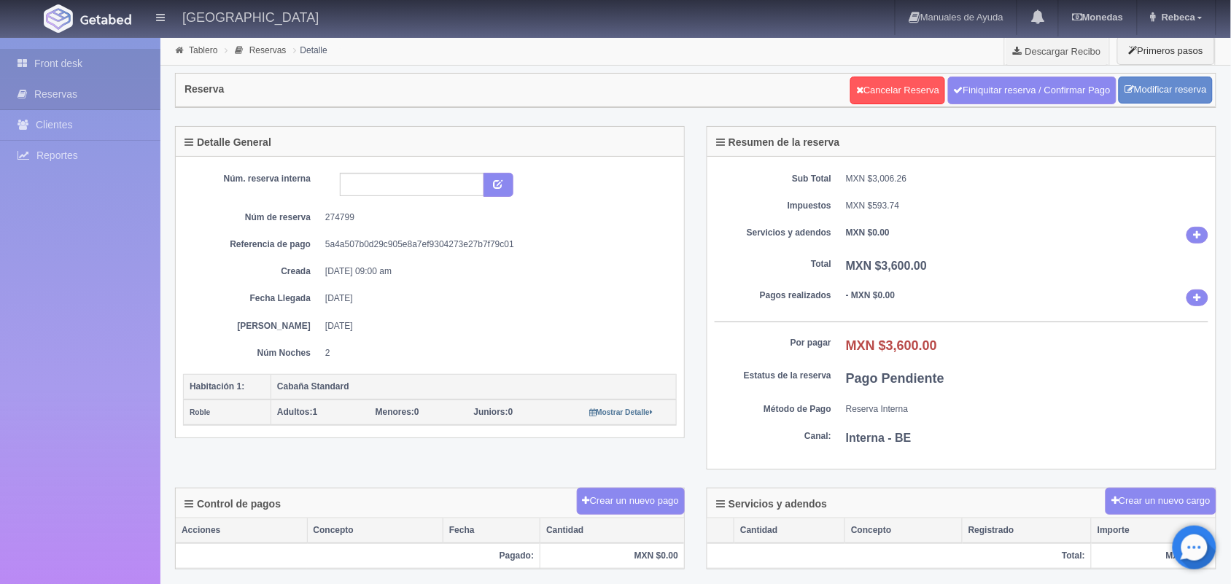
click at [99, 62] on link "Front desk" at bounding box center [80, 64] width 160 height 30
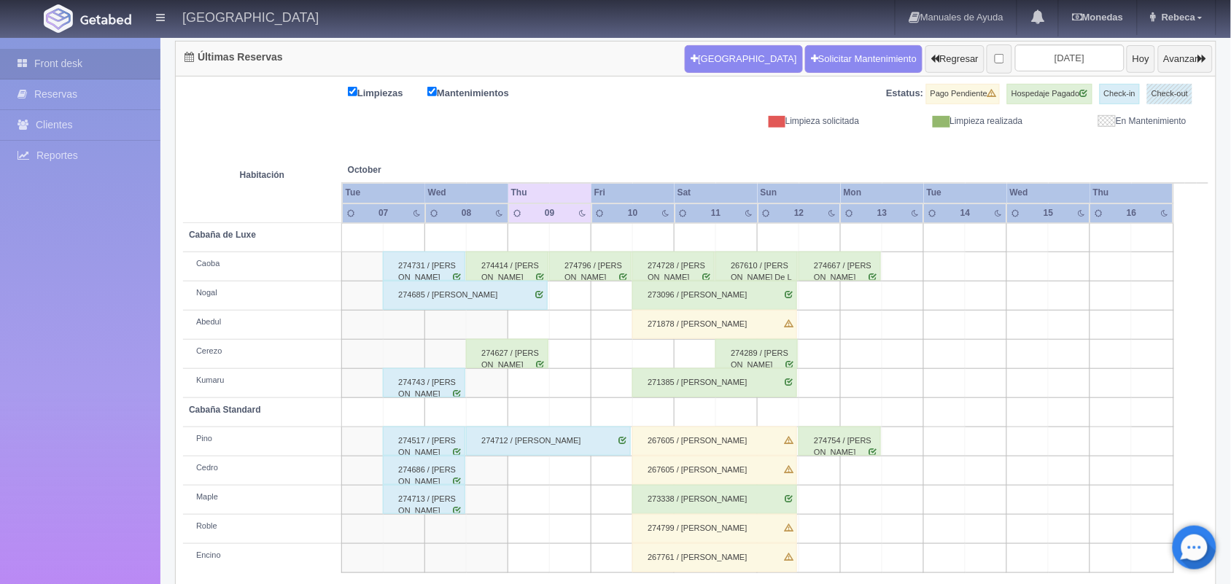
scroll to position [166, 0]
